Goal: Obtain resource: Obtain resource

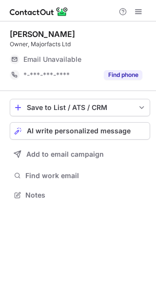
scroll to position [188, 156]
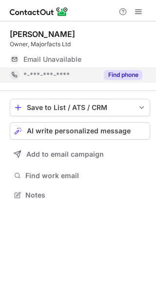
click at [118, 76] on button "Find phone" at bounding box center [123, 75] width 38 height 10
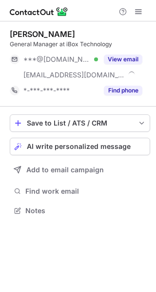
scroll to position [203, 156]
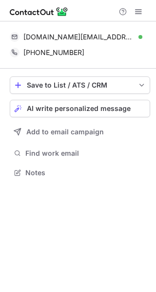
scroll to position [165, 156]
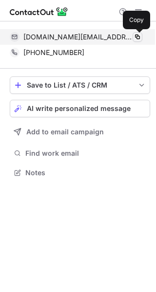
click at [139, 36] on span at bounding box center [137, 37] width 8 height 8
